Goal: Navigation & Orientation: Understand site structure

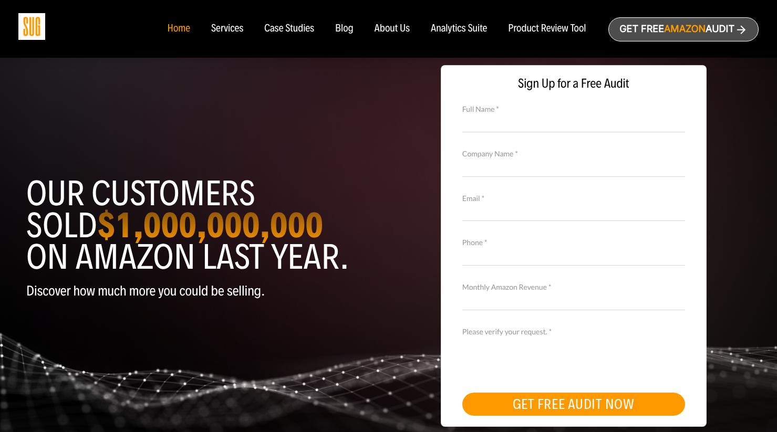
click at [272, 25] on div "Case Studies" at bounding box center [289, 29] width 50 height 12
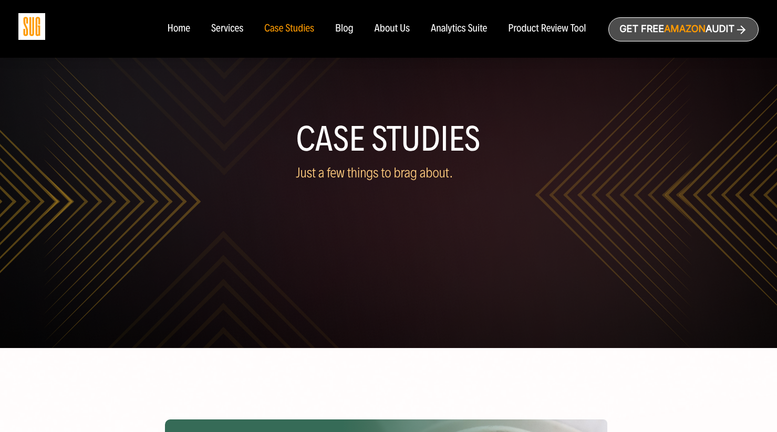
click at [228, 32] on div "Services" at bounding box center [227, 29] width 32 height 12
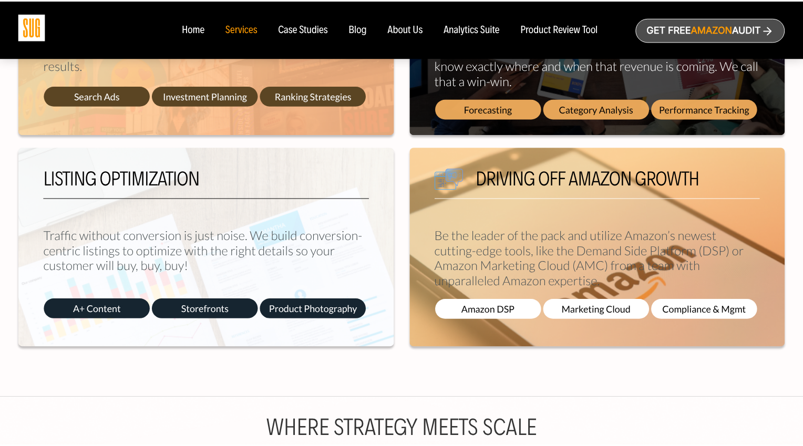
scroll to position [588, 0]
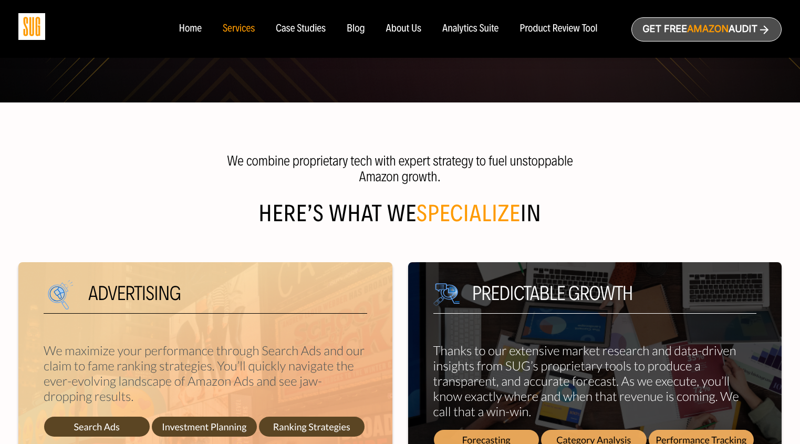
scroll to position [197, 0]
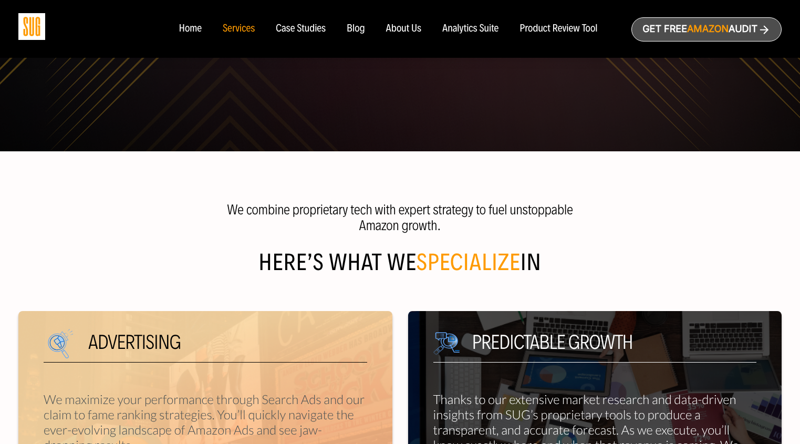
click at [311, 24] on div "Case Studies" at bounding box center [301, 29] width 50 height 12
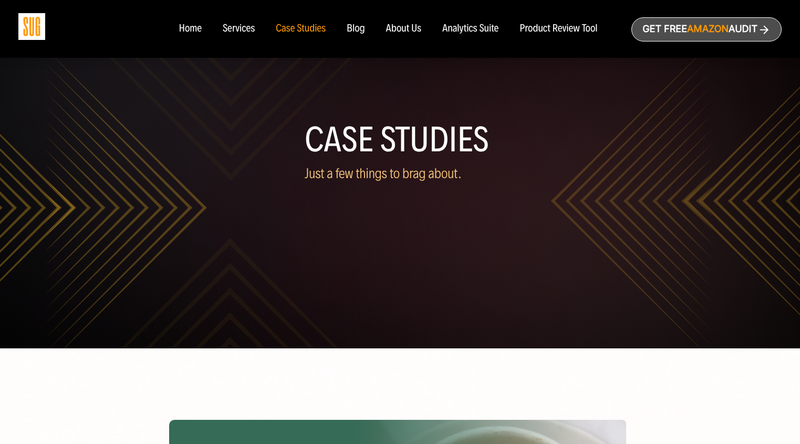
click at [549, 30] on div "Product Review Tool" at bounding box center [559, 29] width 78 height 12
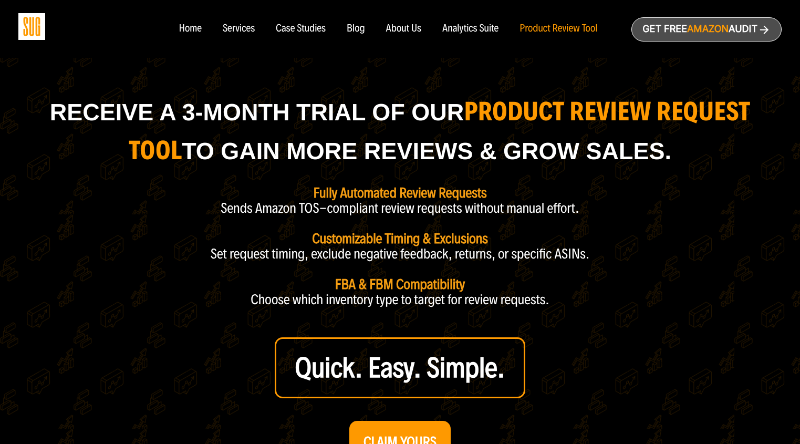
click at [234, 30] on div "Services" at bounding box center [239, 29] width 32 height 12
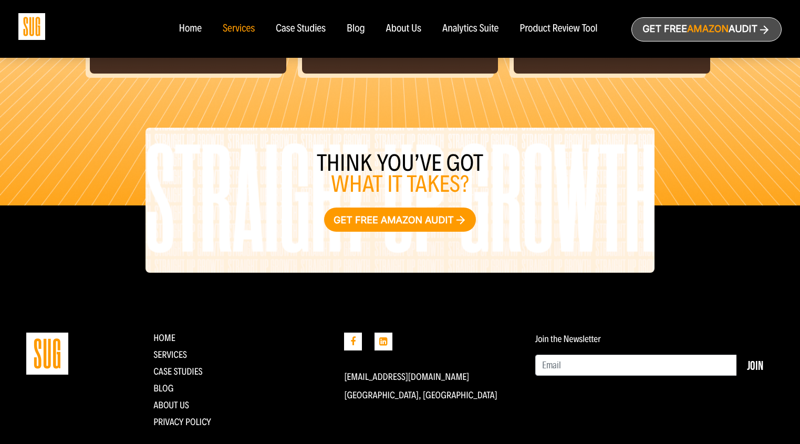
scroll to position [1248, 0]
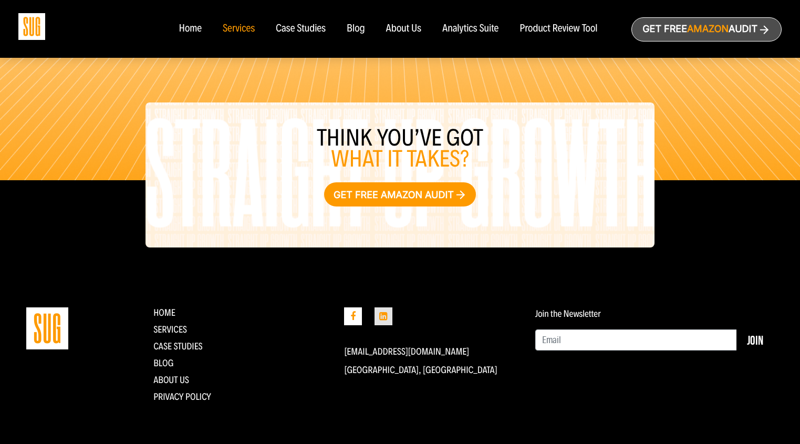
click at [389, 314] on icon at bounding box center [384, 316] width 18 height 18
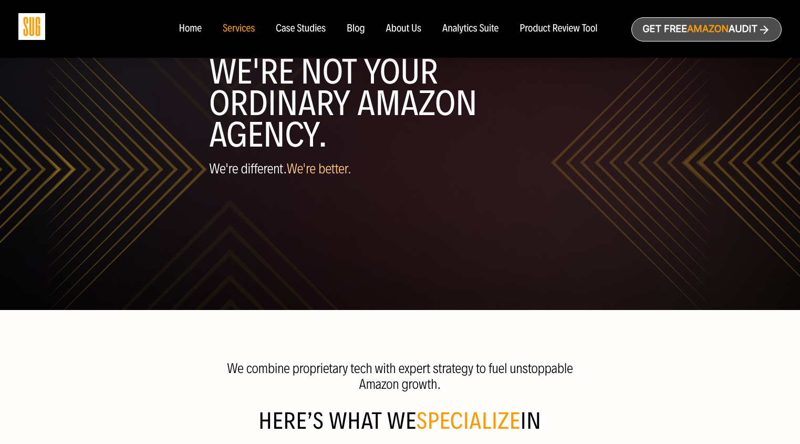
scroll to position [0, 0]
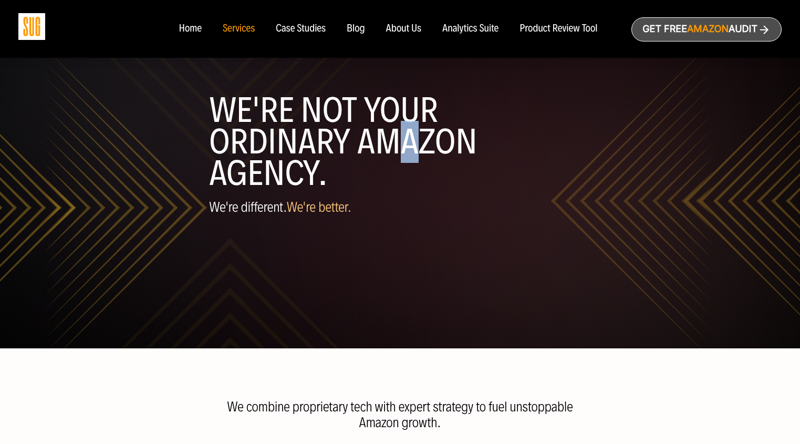
drag, startPoint x: 374, startPoint y: 130, endPoint x: 404, endPoint y: 145, distance: 33.6
click at [403, 145] on h1 "WE'RE NOT YOUR ORDINARY AMAZON AGENCY." at bounding box center [400, 142] width 382 height 95
click at [410, 143] on h1 "WE'RE NOT YOUR ORDINARY AMAZON AGENCY." at bounding box center [400, 142] width 382 height 95
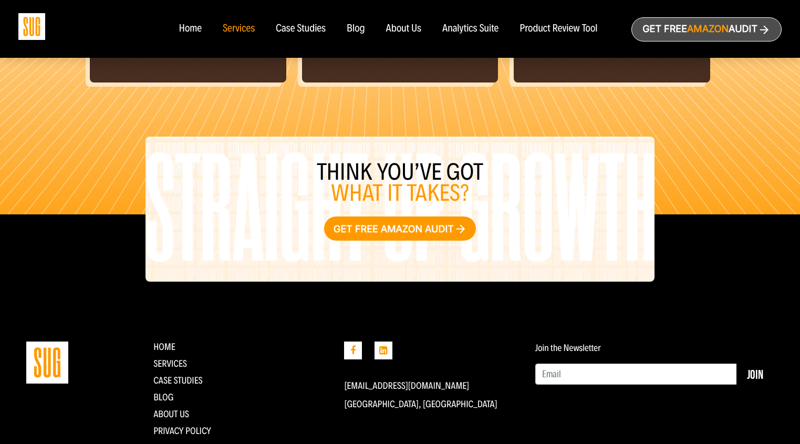
scroll to position [1248, 0]
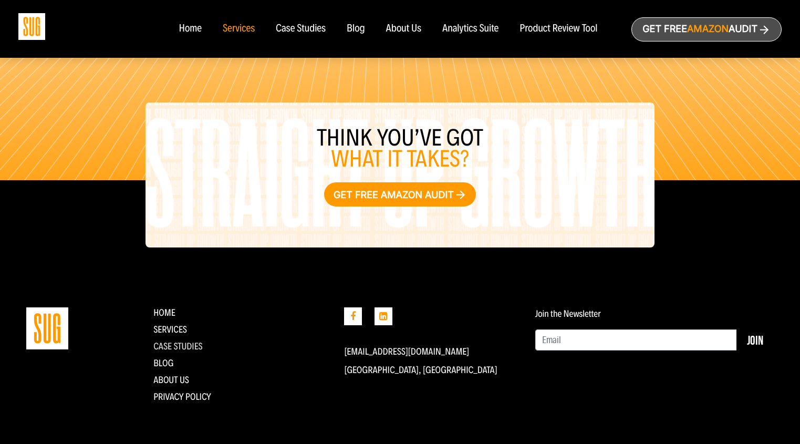
click at [201, 346] on li "CASE STUDIES" at bounding box center [240, 346] width 175 height 11
click at [201, 346] on link "CASE STUDIES" at bounding box center [177, 346] width 49 height 12
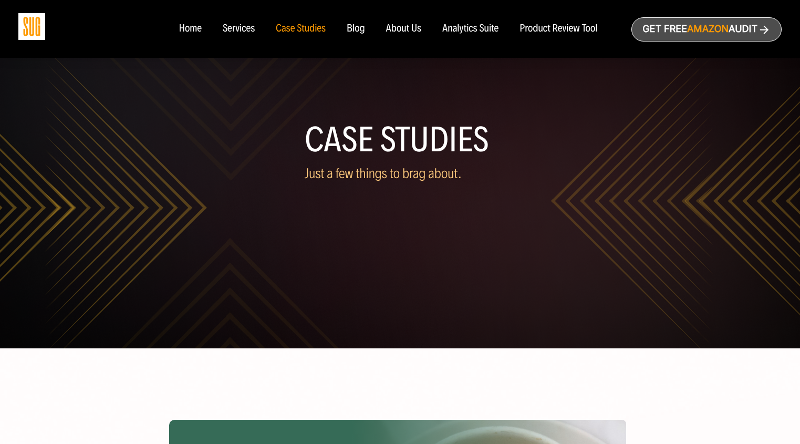
click at [468, 32] on div "Analytics Suite" at bounding box center [470, 29] width 56 height 12
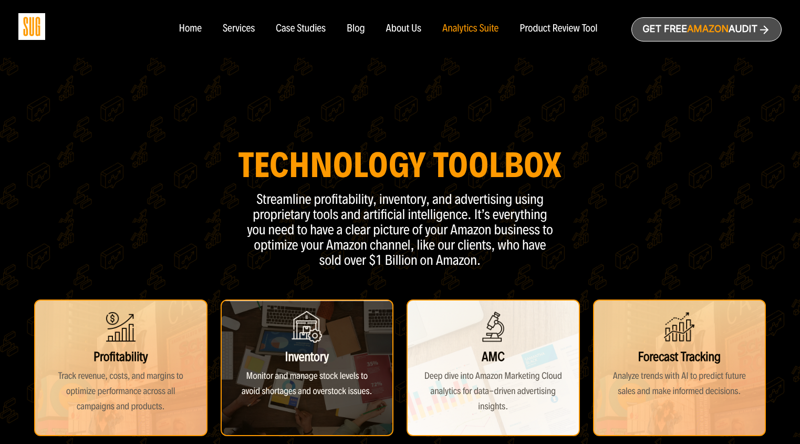
click at [188, 29] on div "Home" at bounding box center [190, 29] width 23 height 12
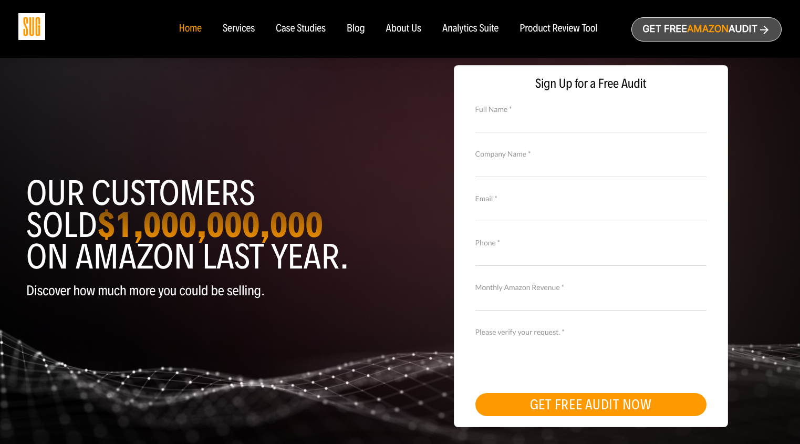
click at [247, 30] on div "Services" at bounding box center [239, 29] width 32 height 12
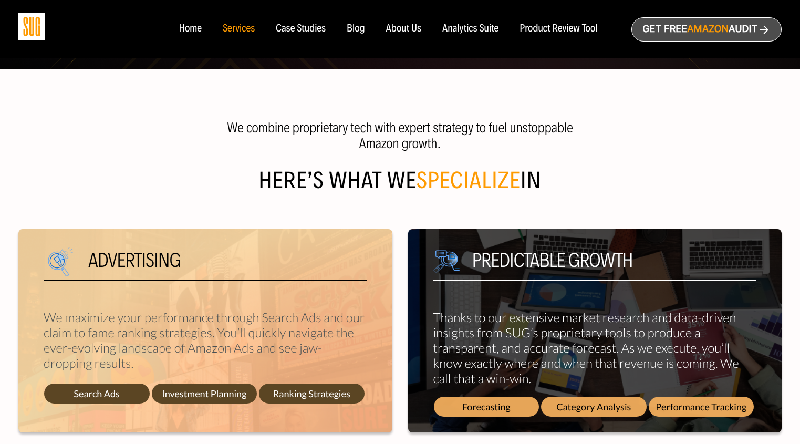
scroll to position [162, 0]
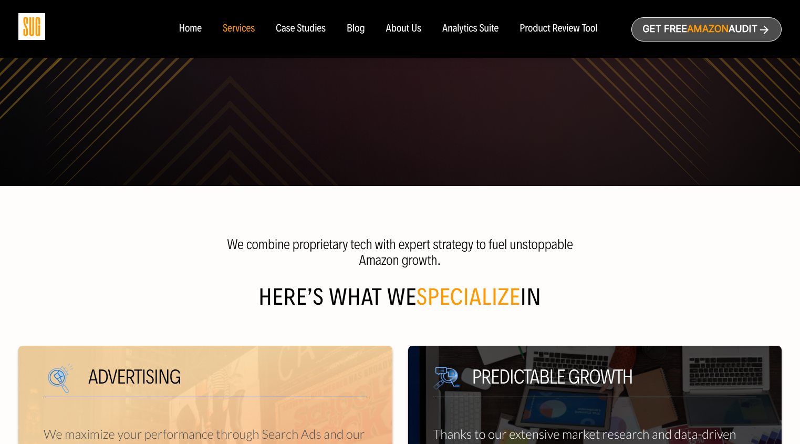
click at [314, 32] on div "Case Studies" at bounding box center [301, 29] width 50 height 12
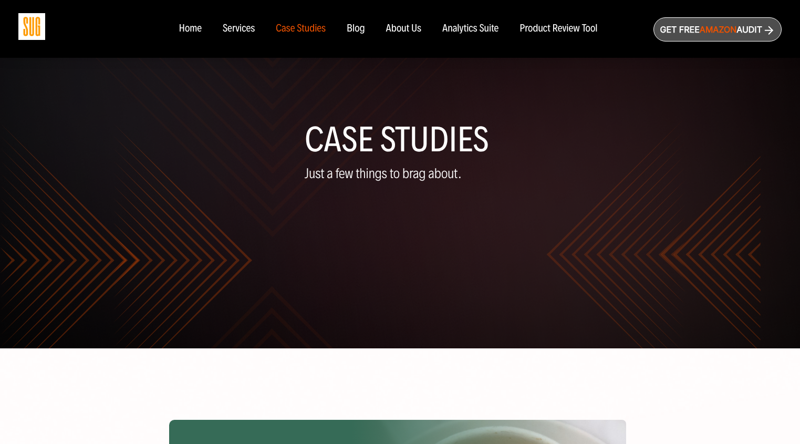
click at [359, 32] on div "Blog" at bounding box center [356, 29] width 18 height 12
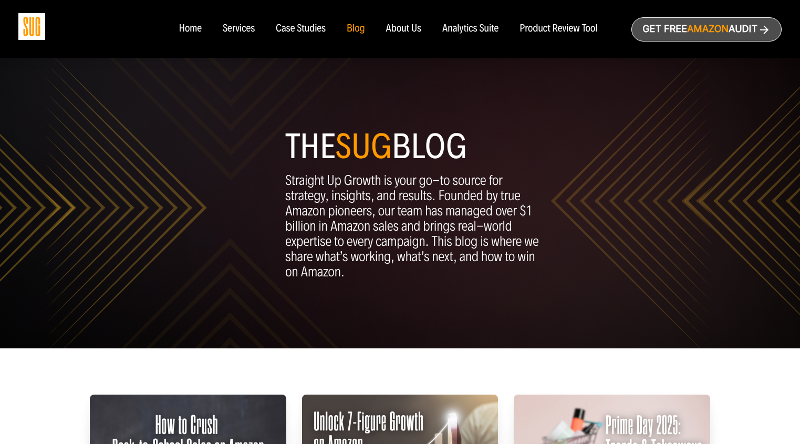
click at [397, 32] on div "About Us" at bounding box center [404, 29] width 36 height 12
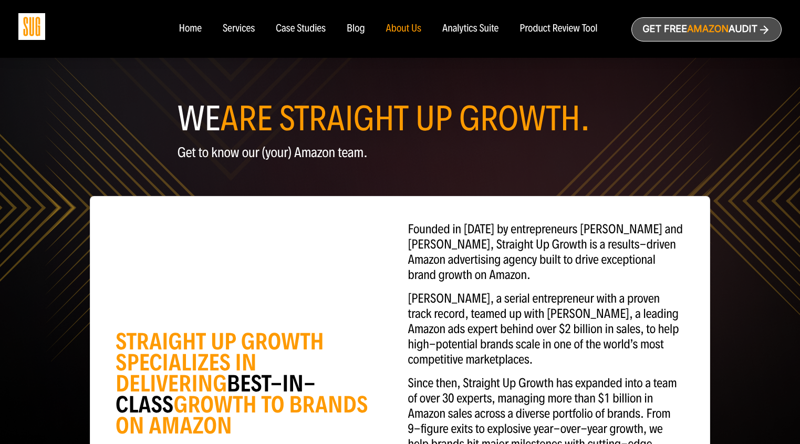
click at [311, 27] on div "Case Studies" at bounding box center [301, 29] width 50 height 12
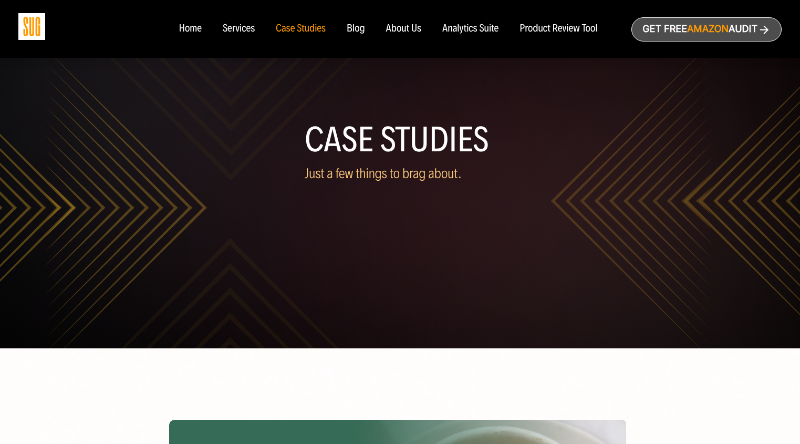
click at [236, 33] on div "Services" at bounding box center [239, 29] width 32 height 12
